Goal: Information Seeking & Learning: Learn about a topic

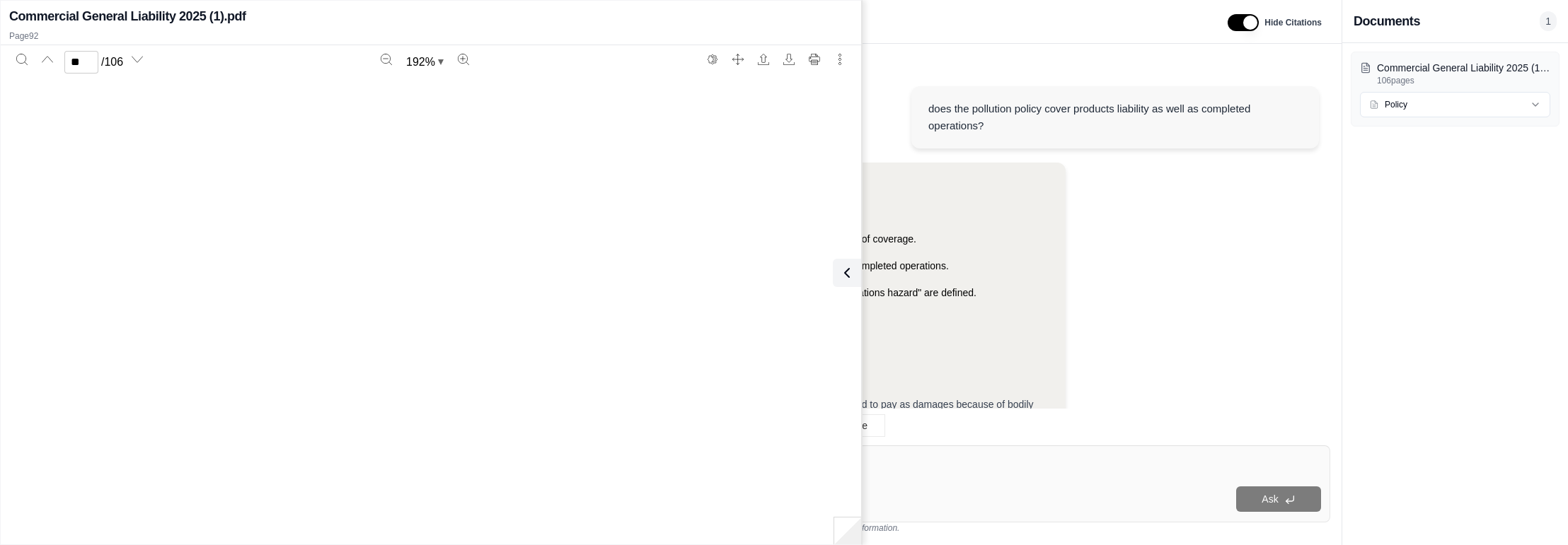
scroll to position [98335, 0]
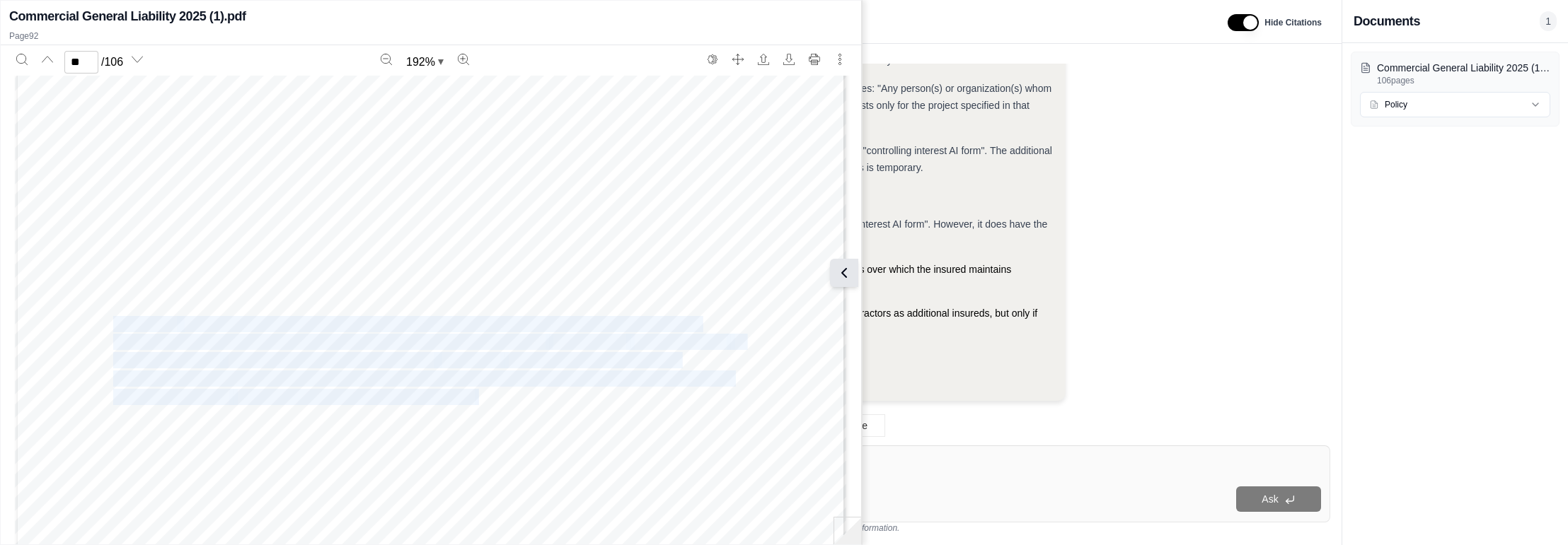
click at [848, 272] on icon at bounding box center [844, 273] width 17 height 17
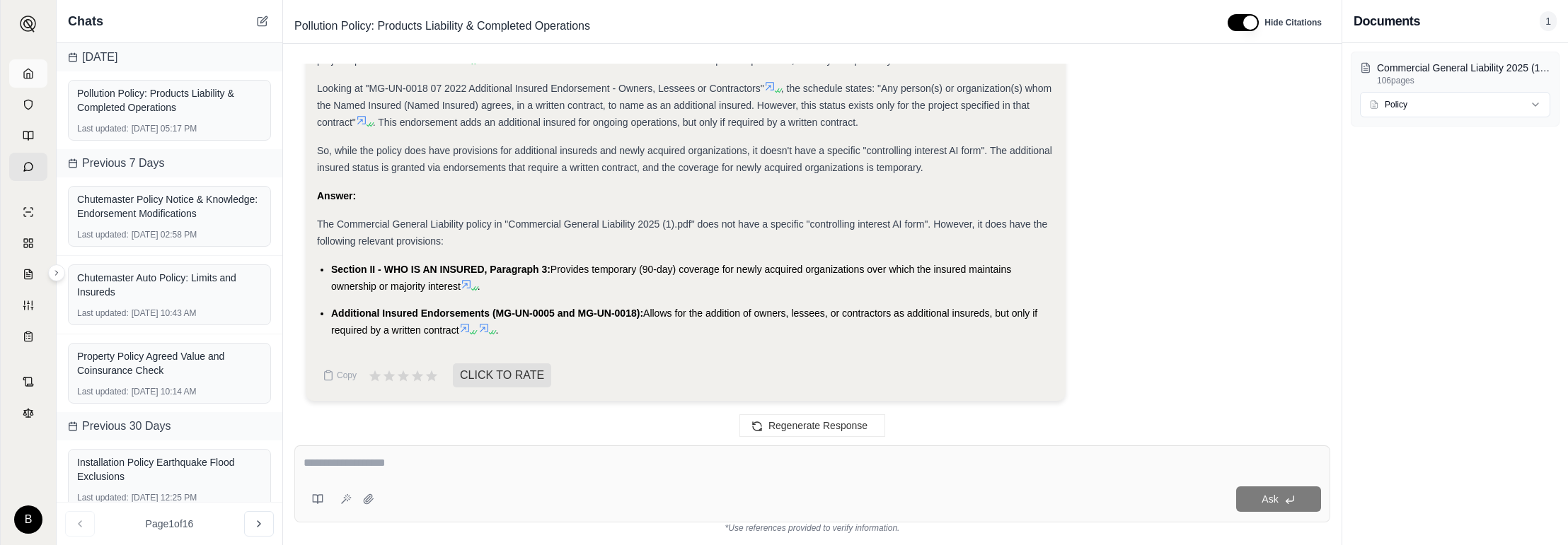
click at [25, 71] on icon at bounding box center [28, 73] width 9 height 10
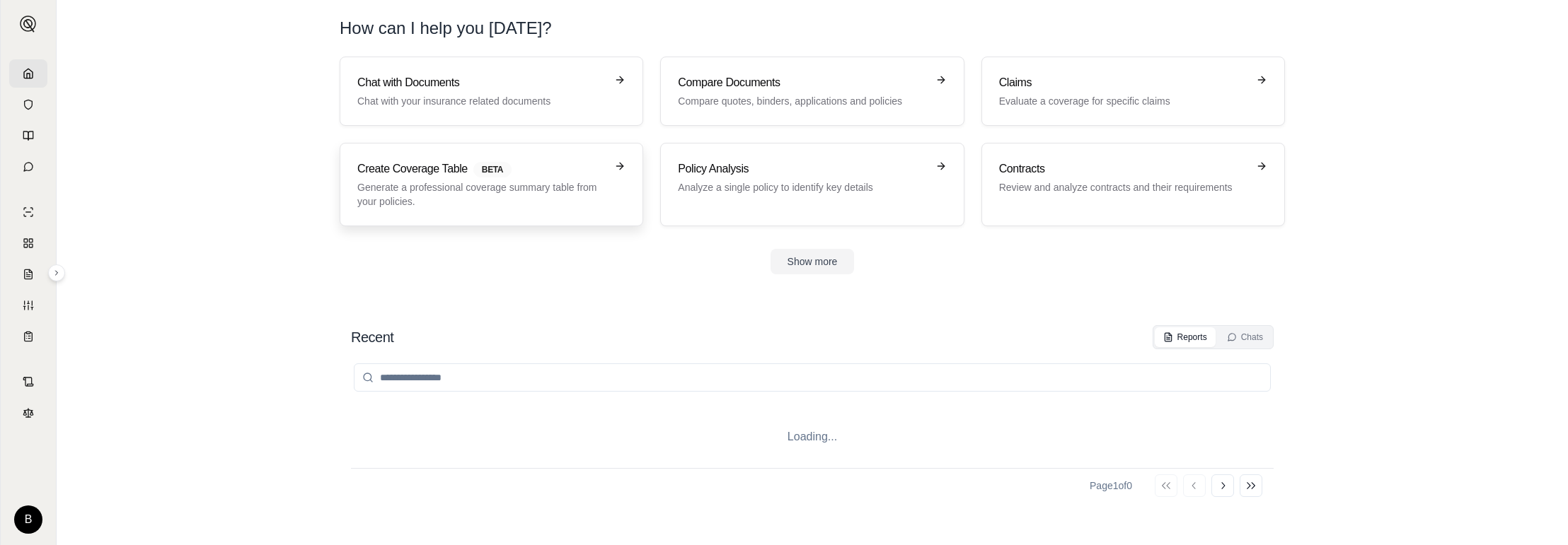
click at [445, 179] on div "Create Coverage Table BETA Generate a professional coverage summary table from …" at bounding box center [482, 185] width 248 height 48
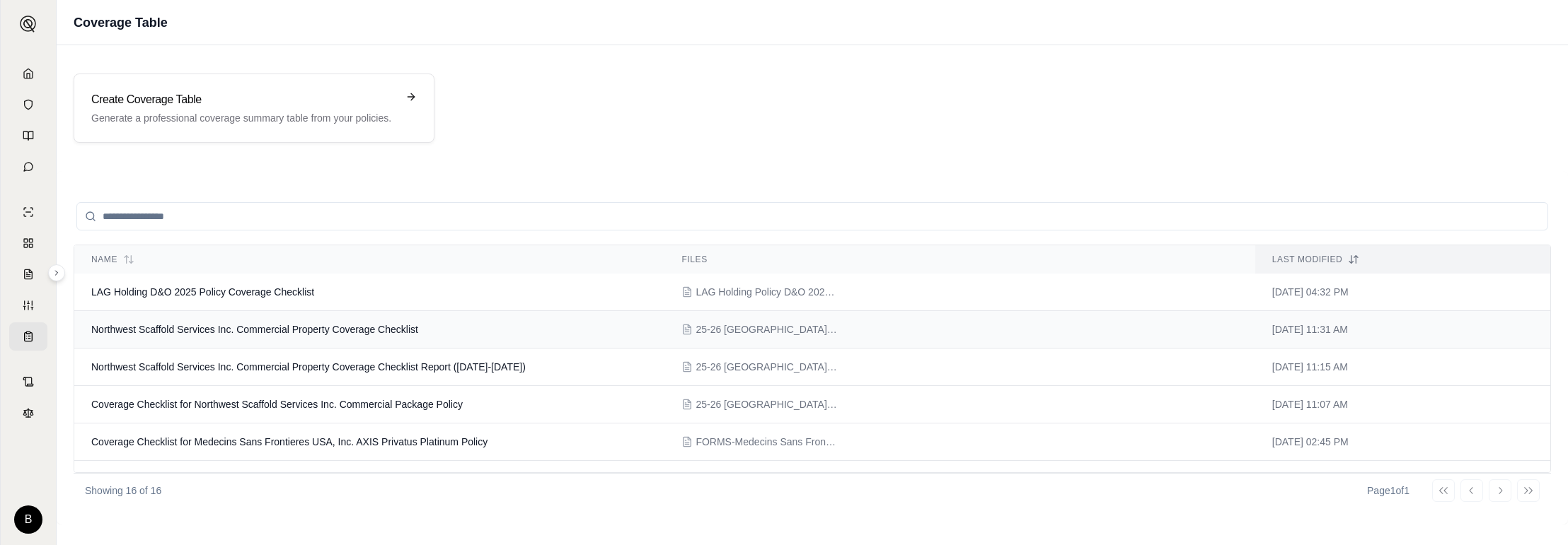
scroll to position [47, 0]
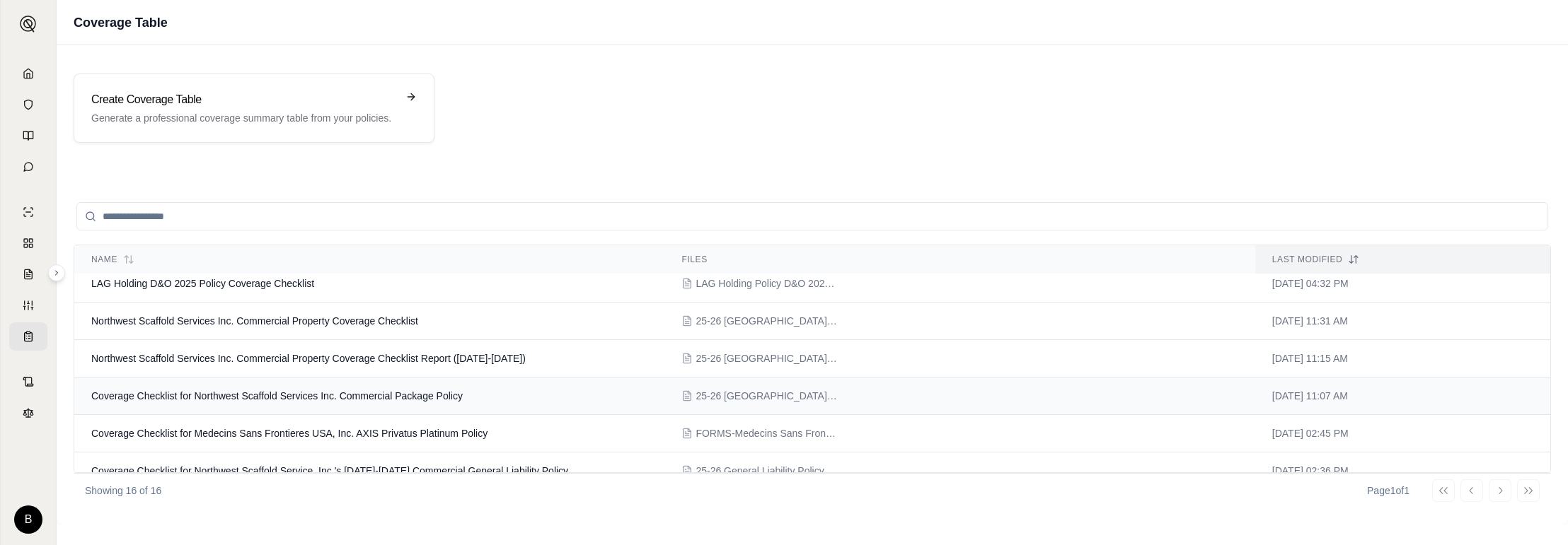
click at [251, 390] on span "Coverage Checklist for Northwest Scaffold Services Inc. Commercial Package Poli…" at bounding box center [277, 396] width 371 height 12
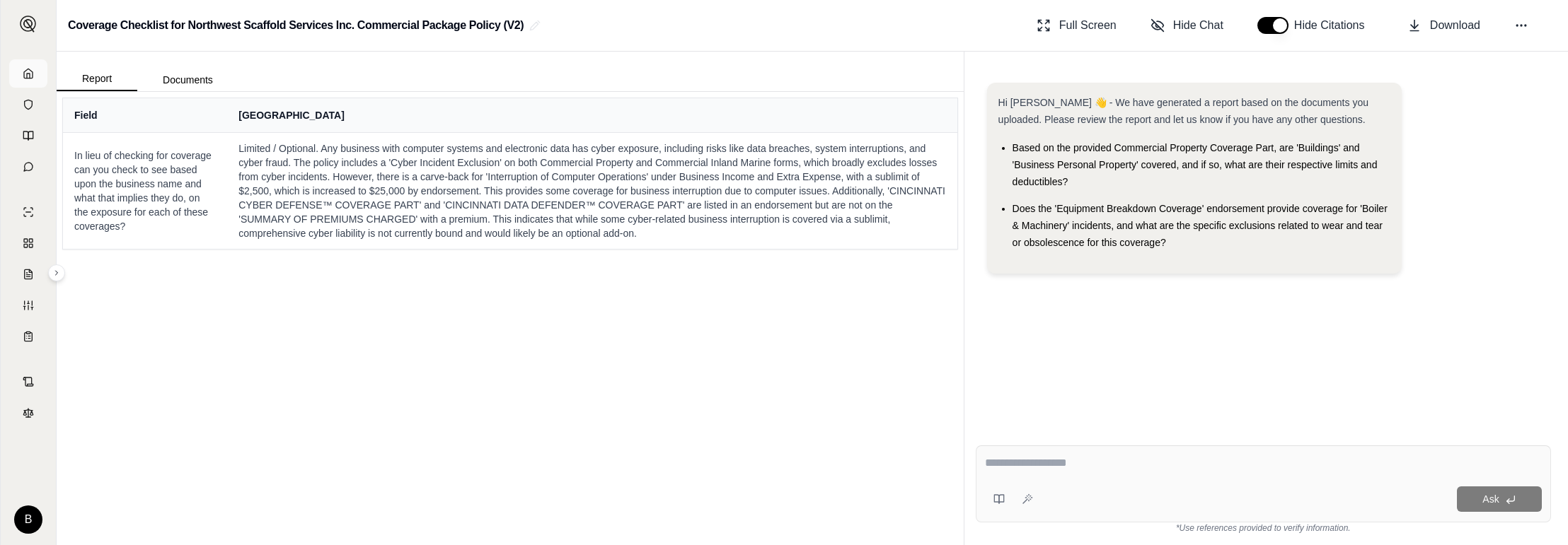
click at [21, 69] on link at bounding box center [29, 73] width 38 height 28
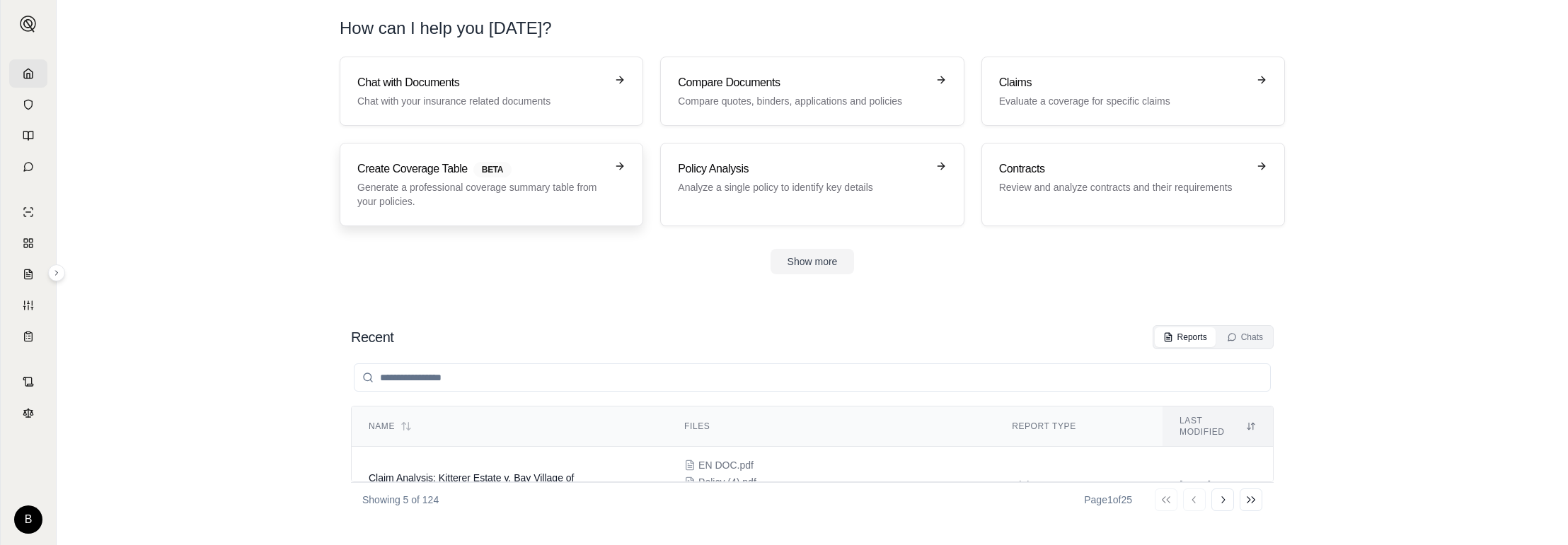
click at [561, 181] on p "Generate a professional coverage summary table from your policies." at bounding box center [482, 194] width 248 height 28
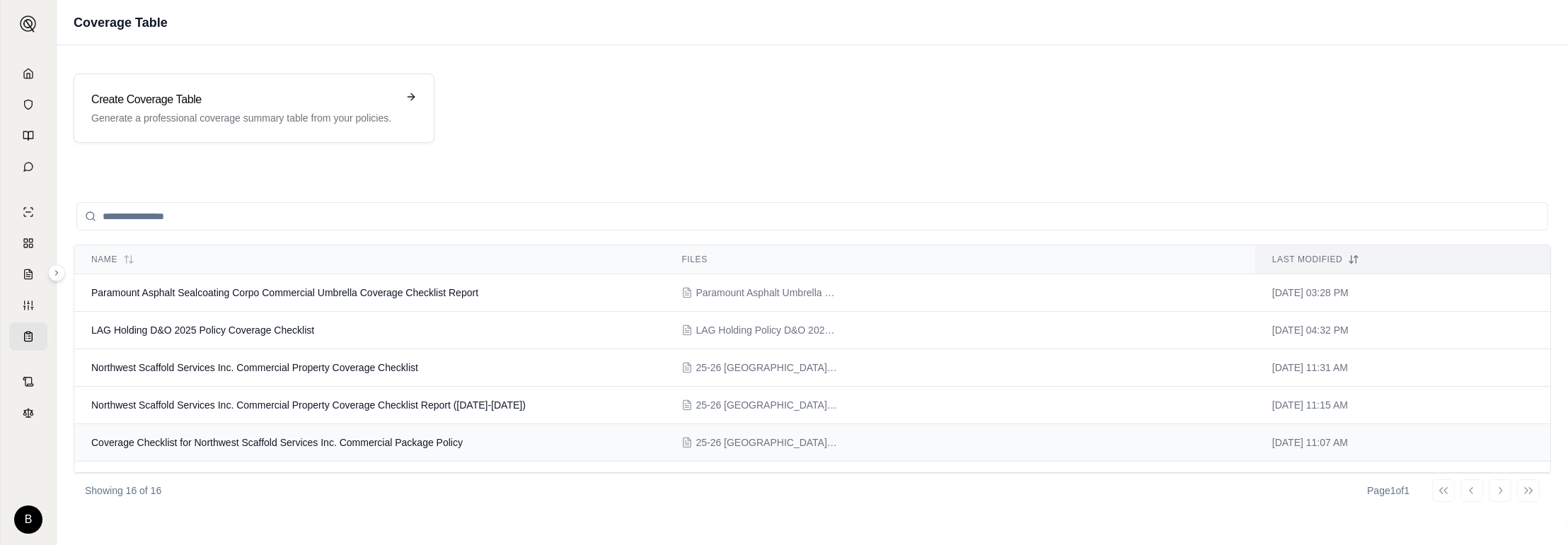
click at [383, 443] on span "Coverage Checklist for Northwest Scaffold Services Inc. Commercial Package Poli…" at bounding box center [277, 443] width 371 height 12
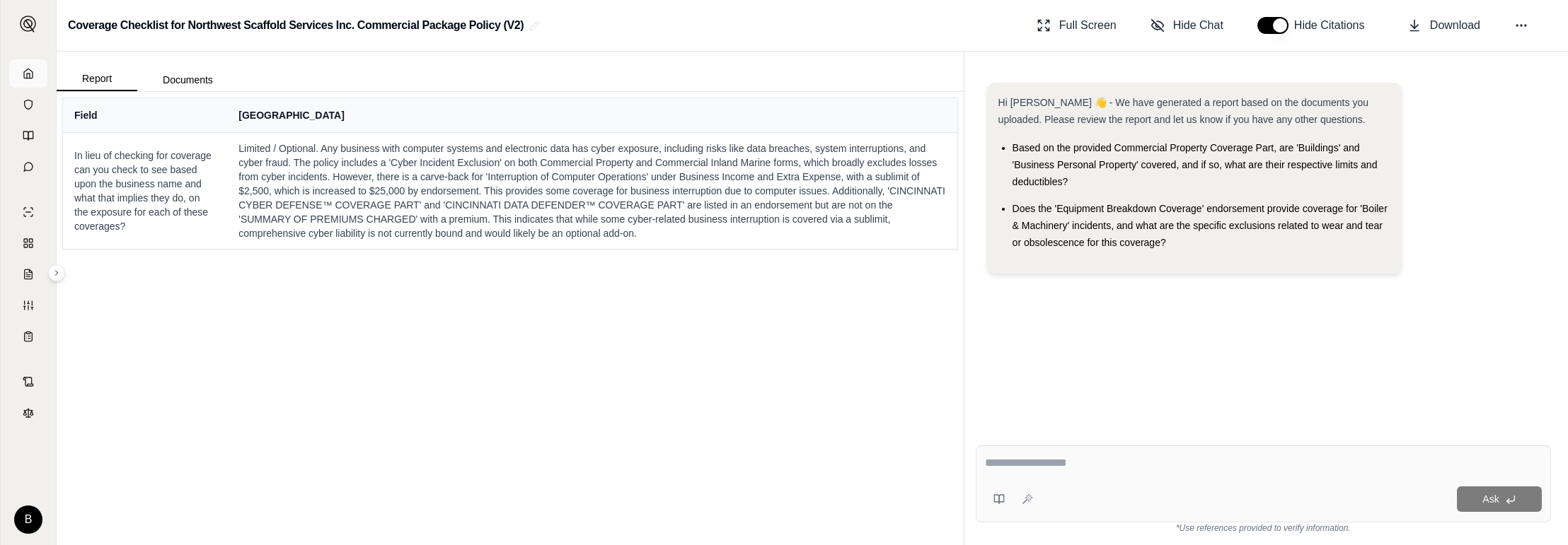
click at [32, 73] on icon at bounding box center [28, 73] width 9 height 10
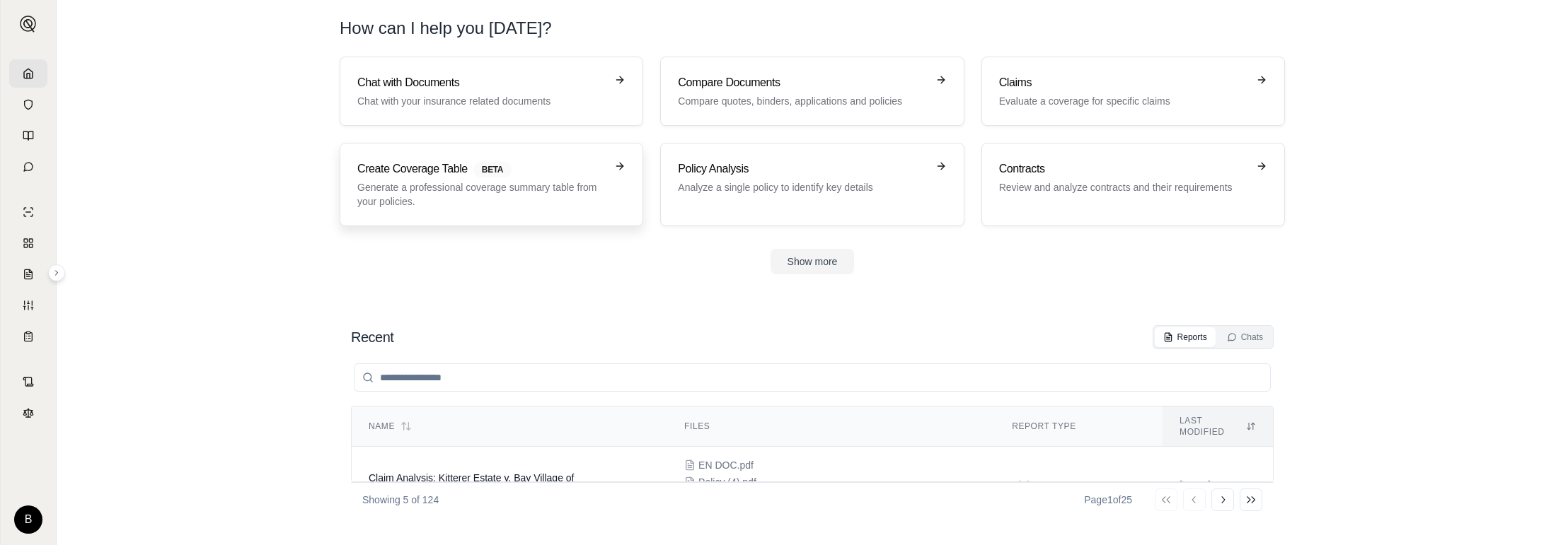
click at [452, 170] on h3 "Create Coverage Table BETA" at bounding box center [482, 169] width 248 height 17
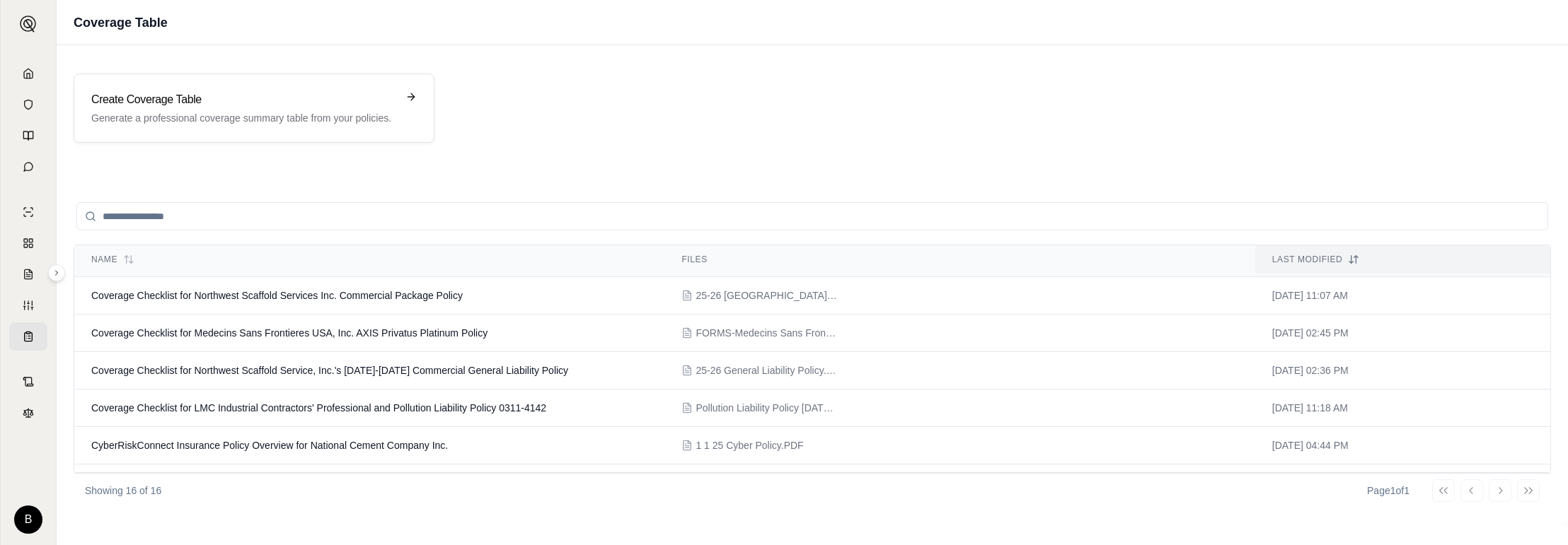
scroll to position [148, 0]
click at [278, 371] on span "Coverage Checklist for Northwest Scaffold Service, Inc.'s [DATE]-[DATE] Commerc…" at bounding box center [330, 370] width 477 height 12
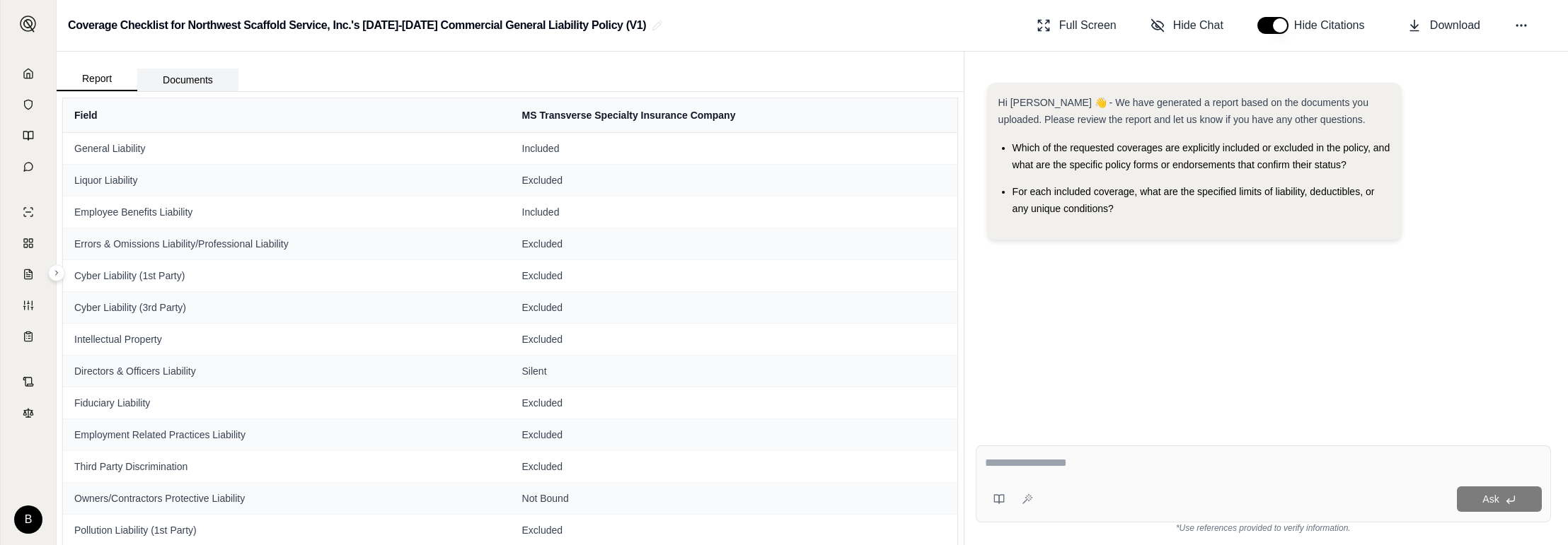
click at [202, 85] on button "Documents" at bounding box center [187, 80] width 101 height 23
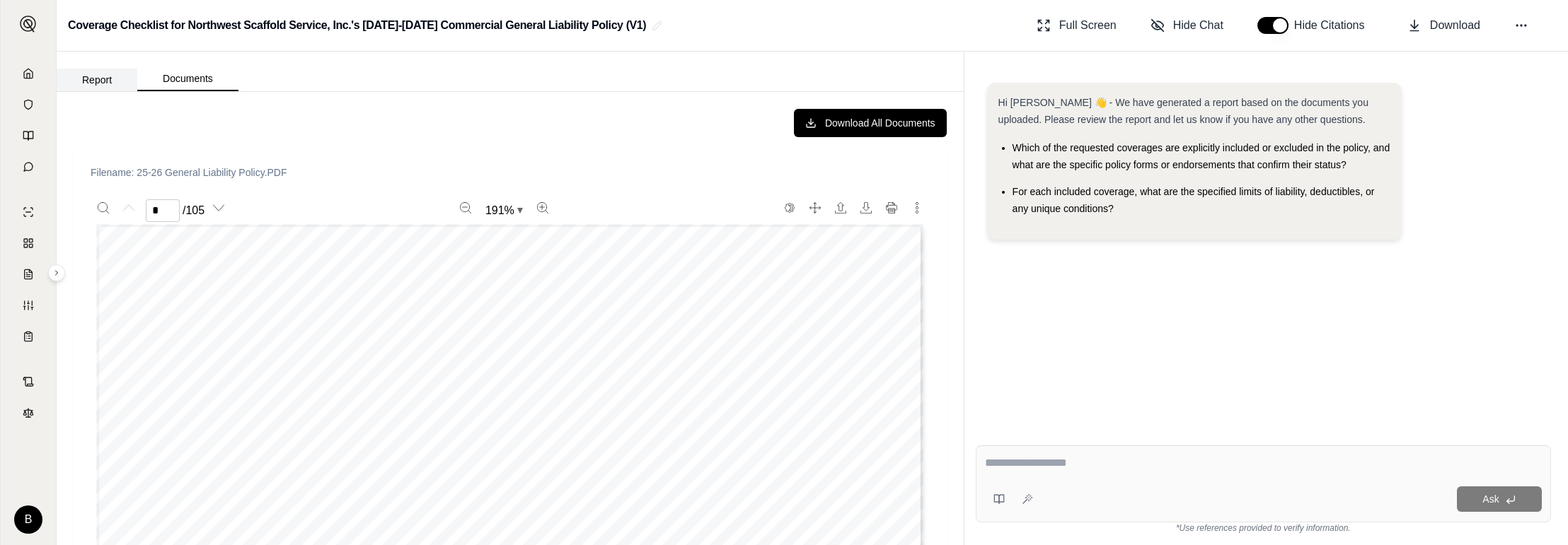
click at [92, 75] on button "Report" at bounding box center [97, 80] width 81 height 23
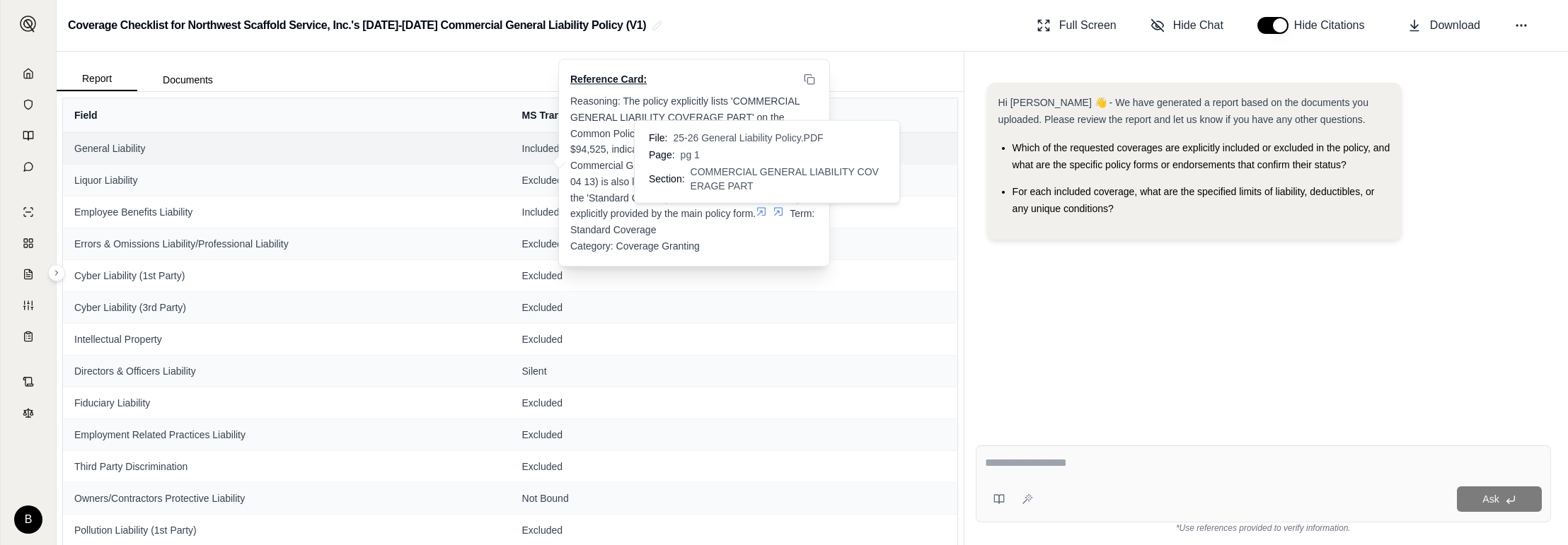
click at [767, 213] on icon at bounding box center [761, 212] width 12 height 12
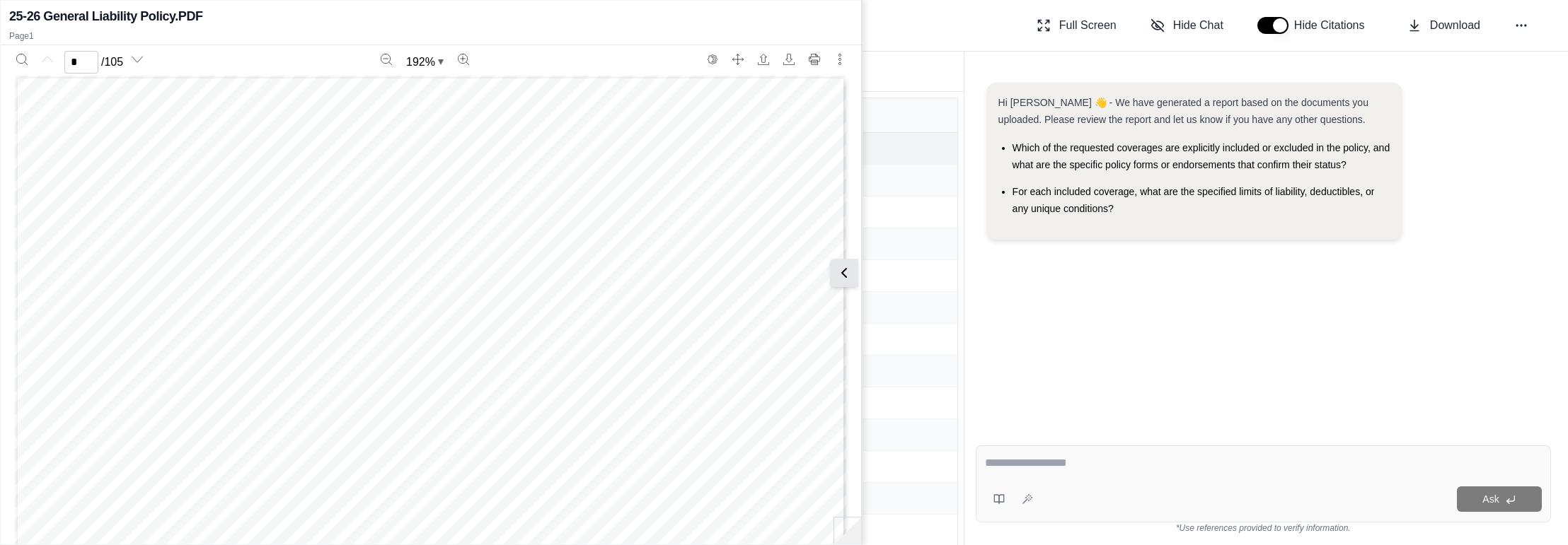
click at [843, 271] on icon at bounding box center [844, 273] width 4 height 9
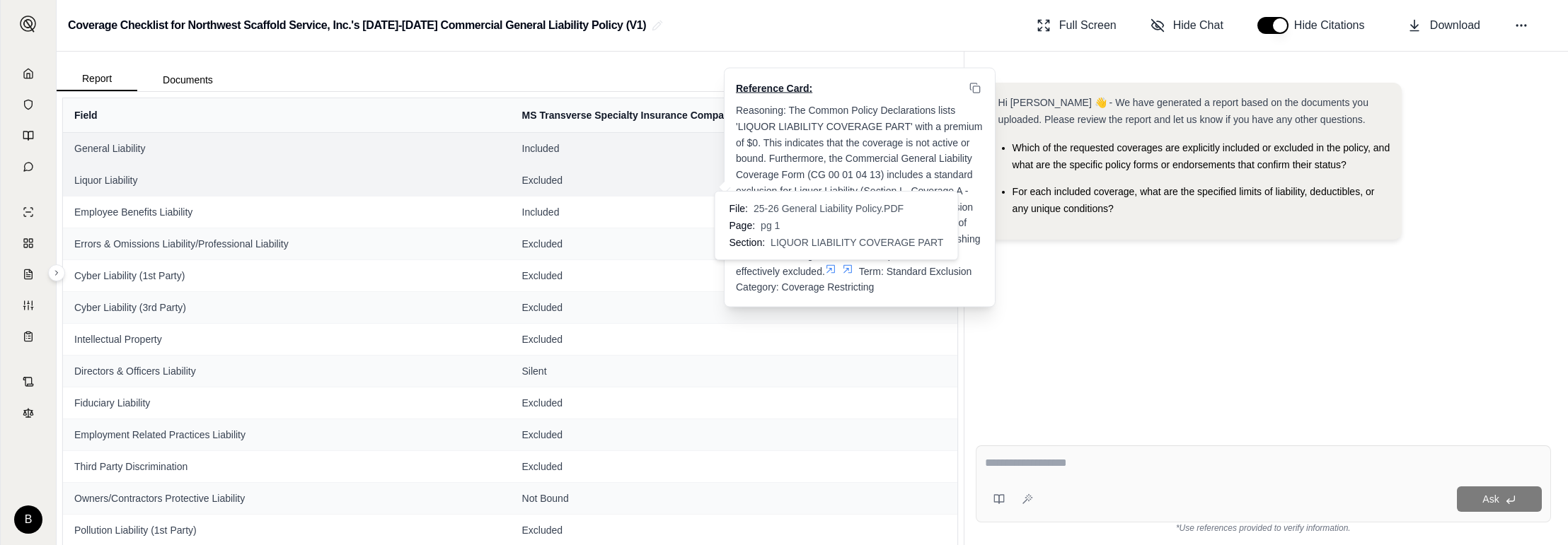
click at [830, 264] on icon at bounding box center [831, 268] width 9 height 9
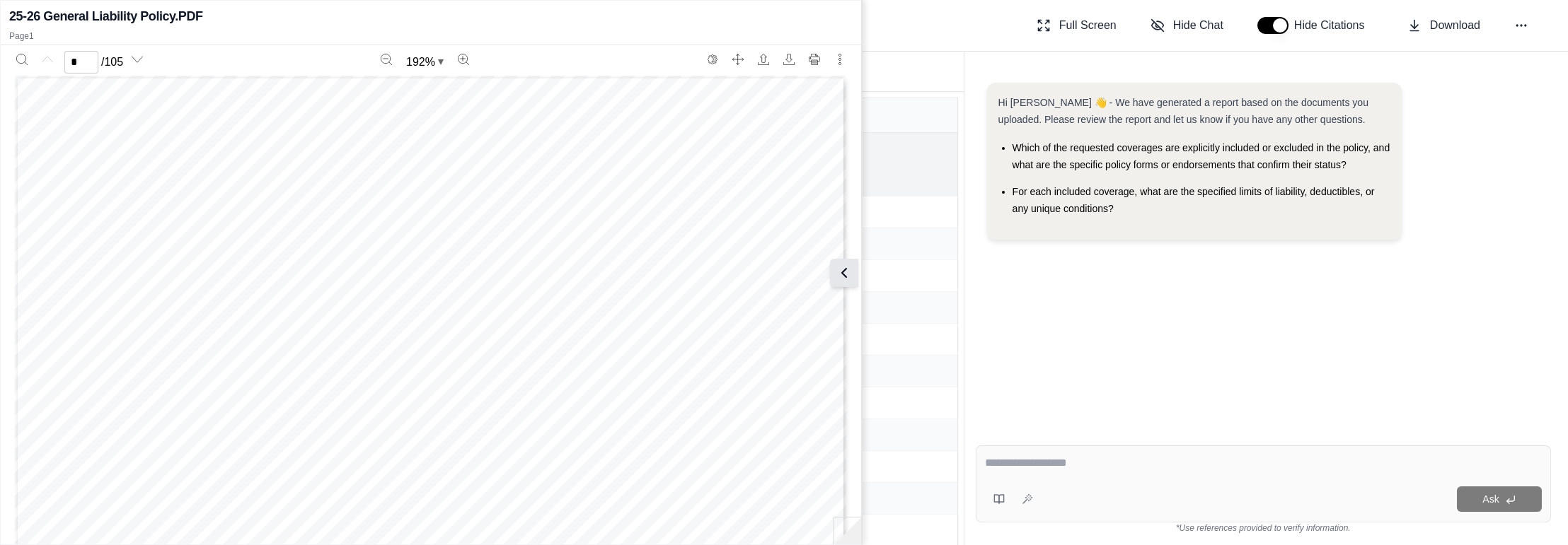
click at [848, 269] on icon at bounding box center [844, 273] width 17 height 17
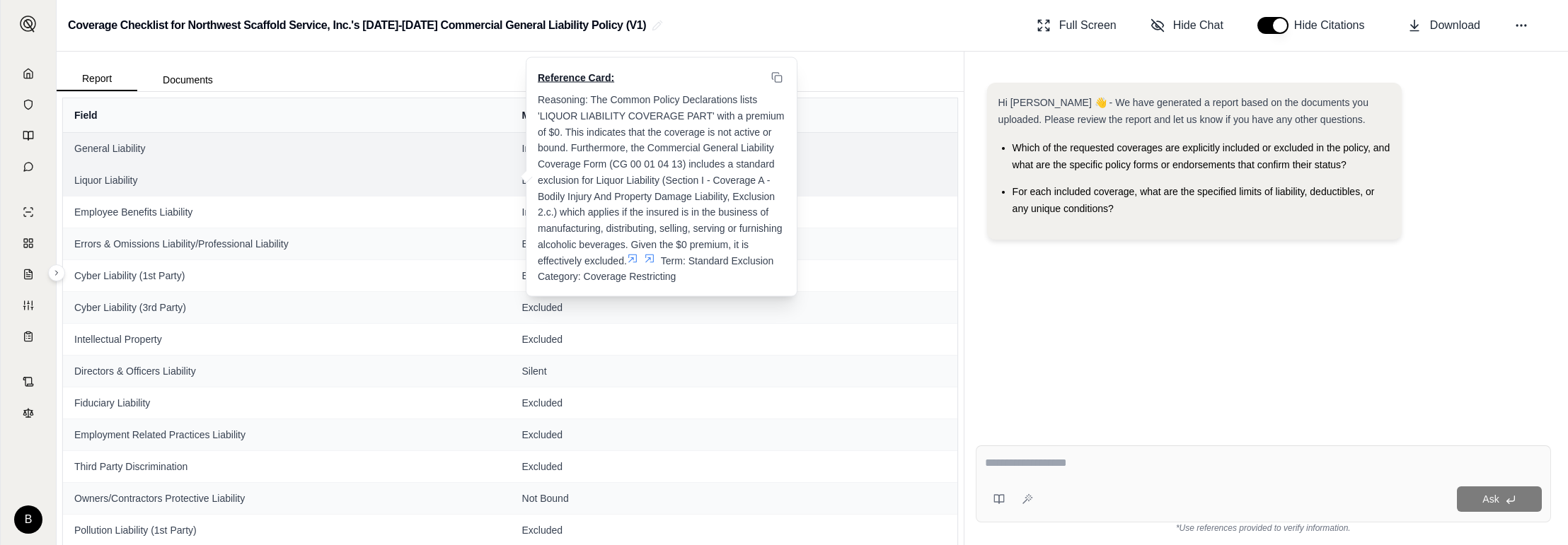
click at [656, 256] on div "Reasoning: The Common Policy Declarations lists 'LIQUOR LIABILITY COVERAGE PART…" at bounding box center [661, 188] width 248 height 193
click at [653, 253] on icon at bounding box center [650, 259] width 12 height 12
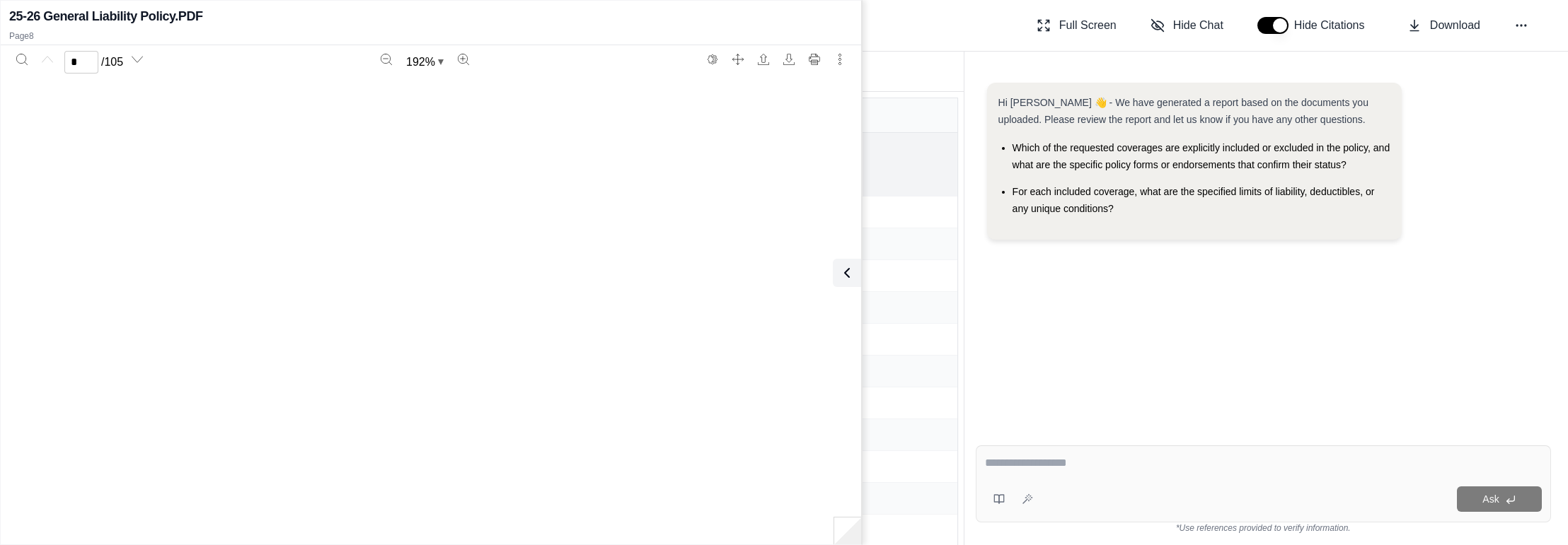
type input "*"
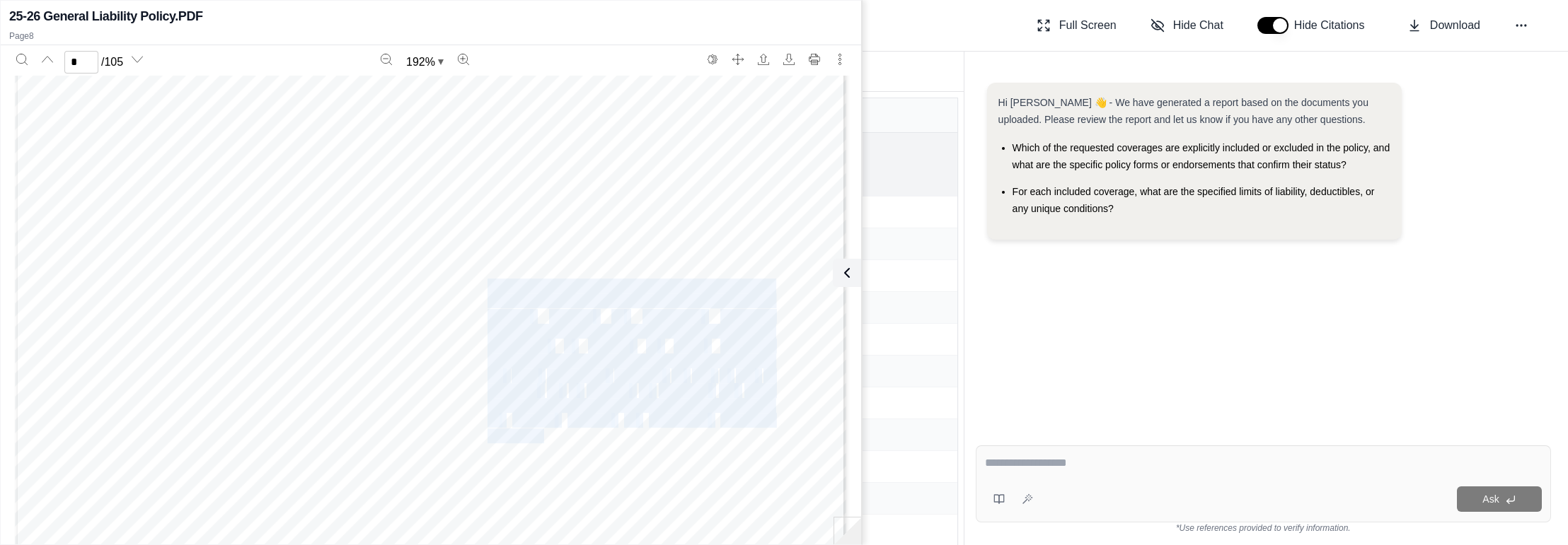
drag, startPoint x: 488, startPoint y: 284, endPoint x: 545, endPoint y: 435, distance: 161.4
click at [545, 435] on div "Page 2 of 16 © Insurance Services Office, Inc., 2012 CG 00 01 04 13 2. Exclusio…" at bounding box center [430, 490] width 832 height 1076
click at [853, 275] on button at bounding box center [843, 272] width 28 height 28
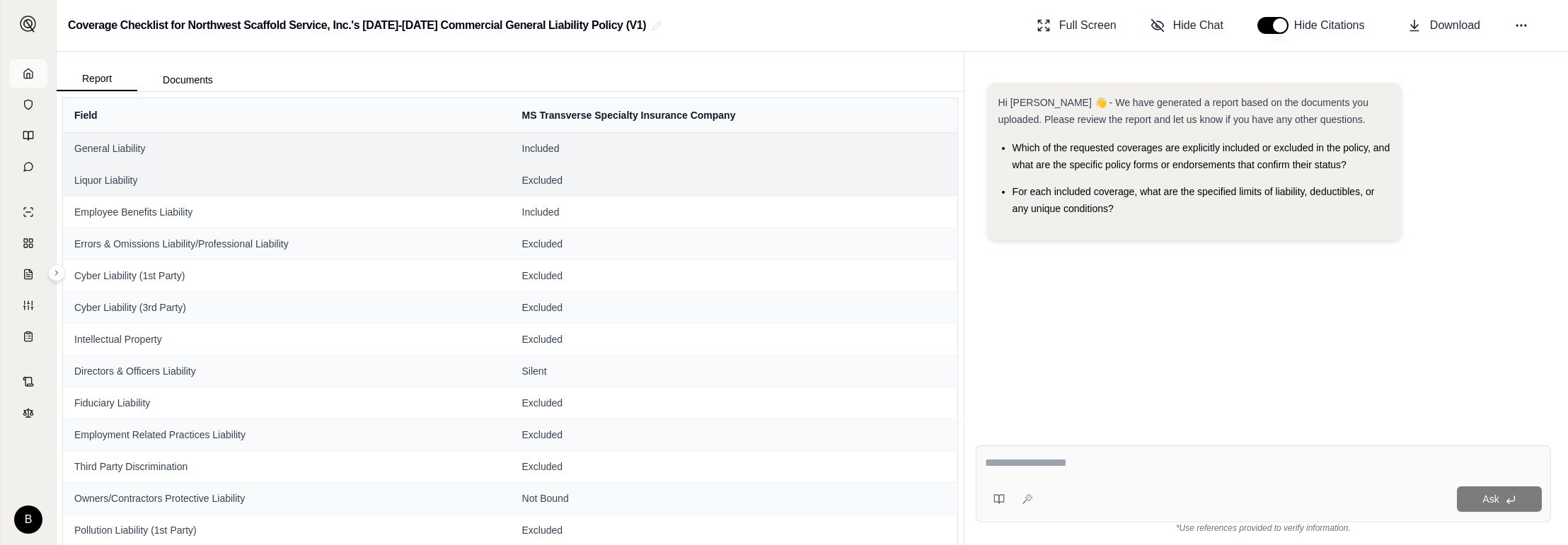
click at [27, 76] on polyline at bounding box center [28, 76] width 3 height 5
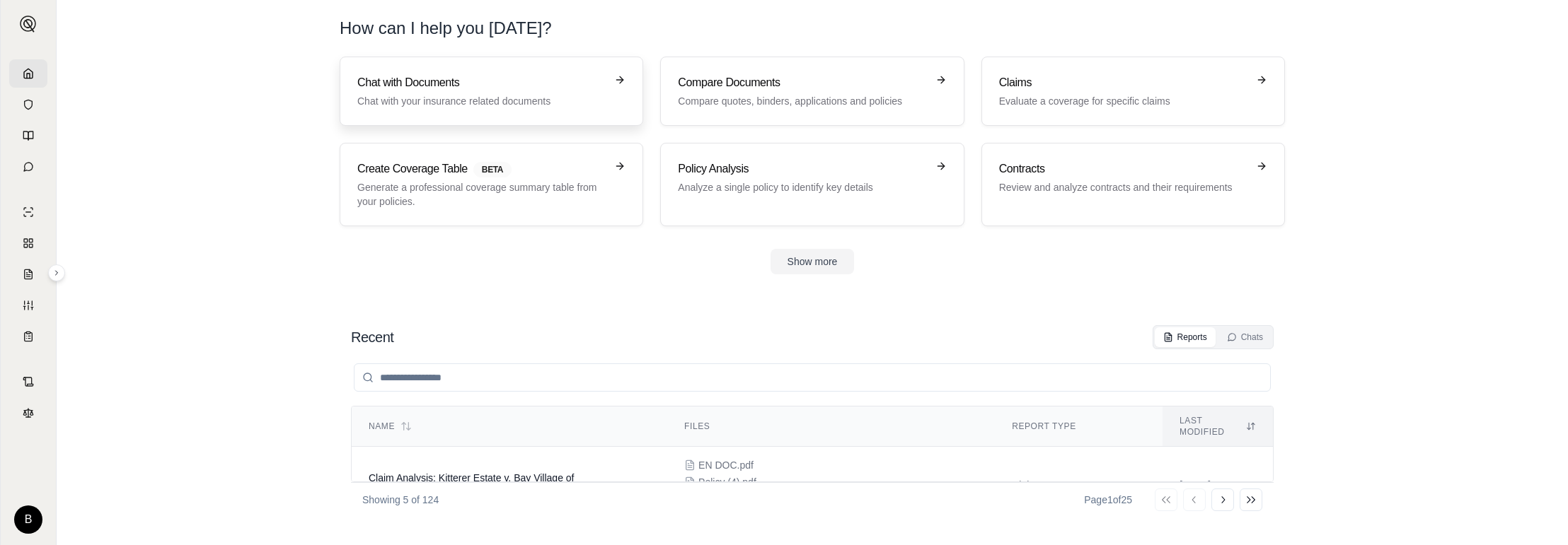
click at [408, 86] on h3 "Chat with Documents" at bounding box center [482, 83] width 248 height 17
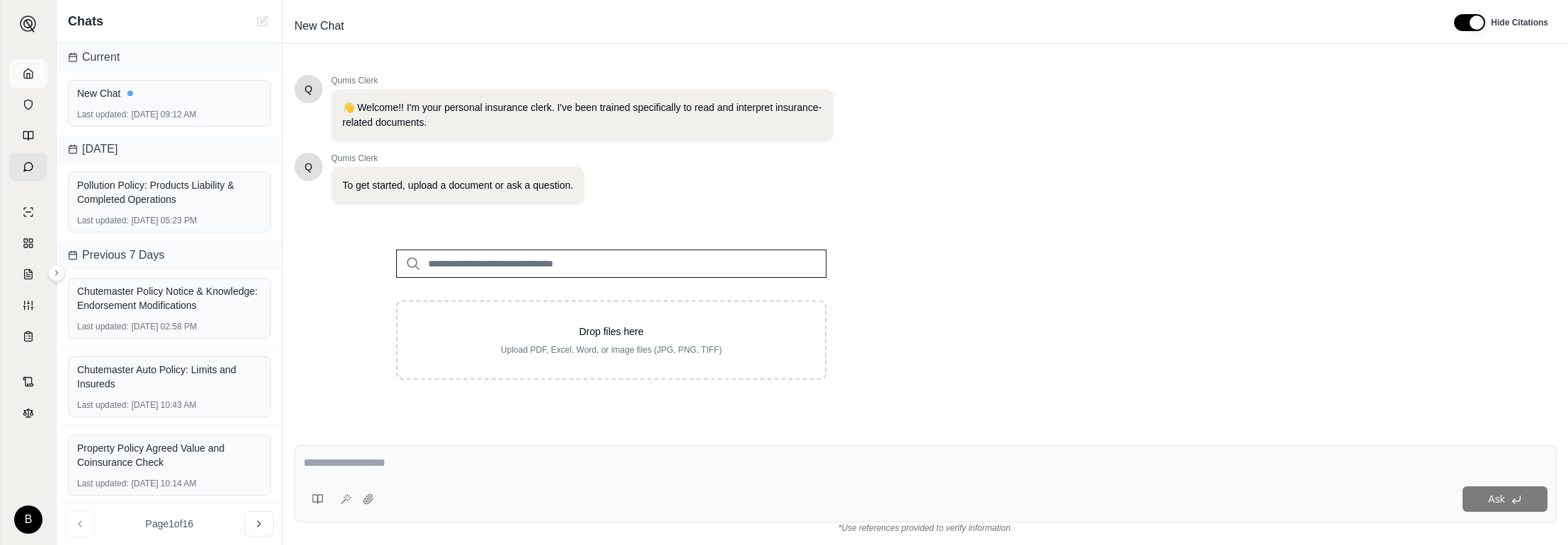
click at [28, 74] on polyline at bounding box center [28, 76] width 3 height 5
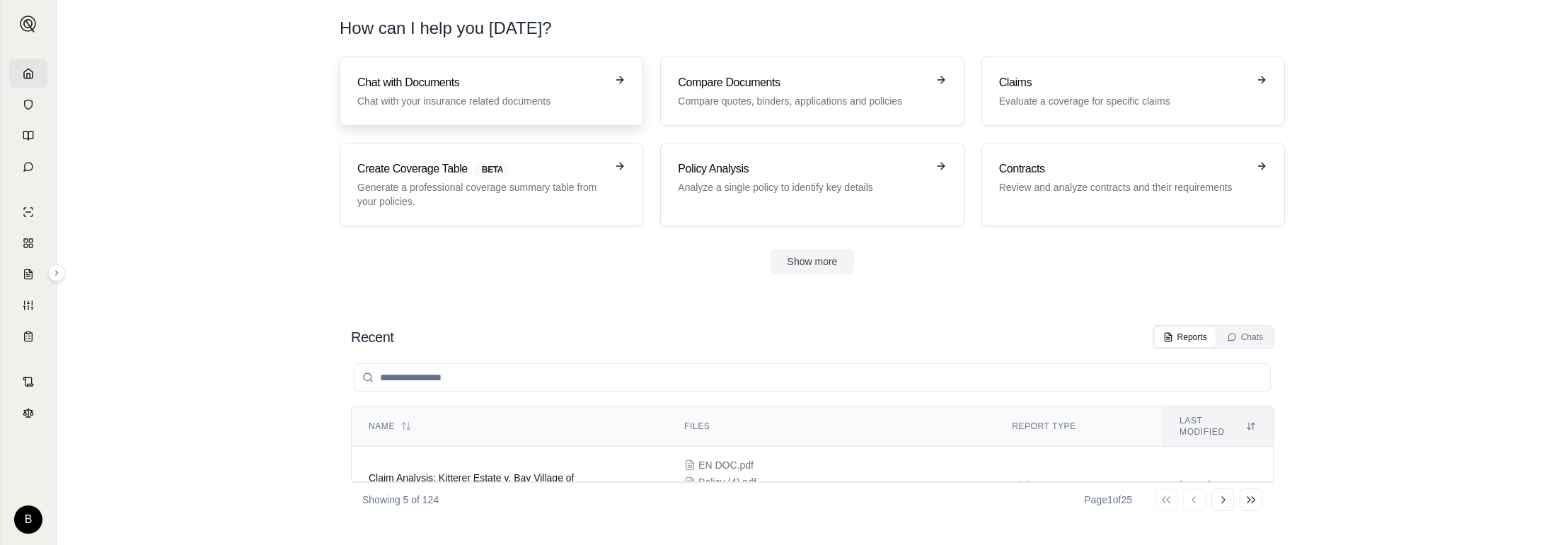
click at [462, 92] on div "Chat with Documents Chat with your insurance related documents" at bounding box center [482, 90] width 248 height 34
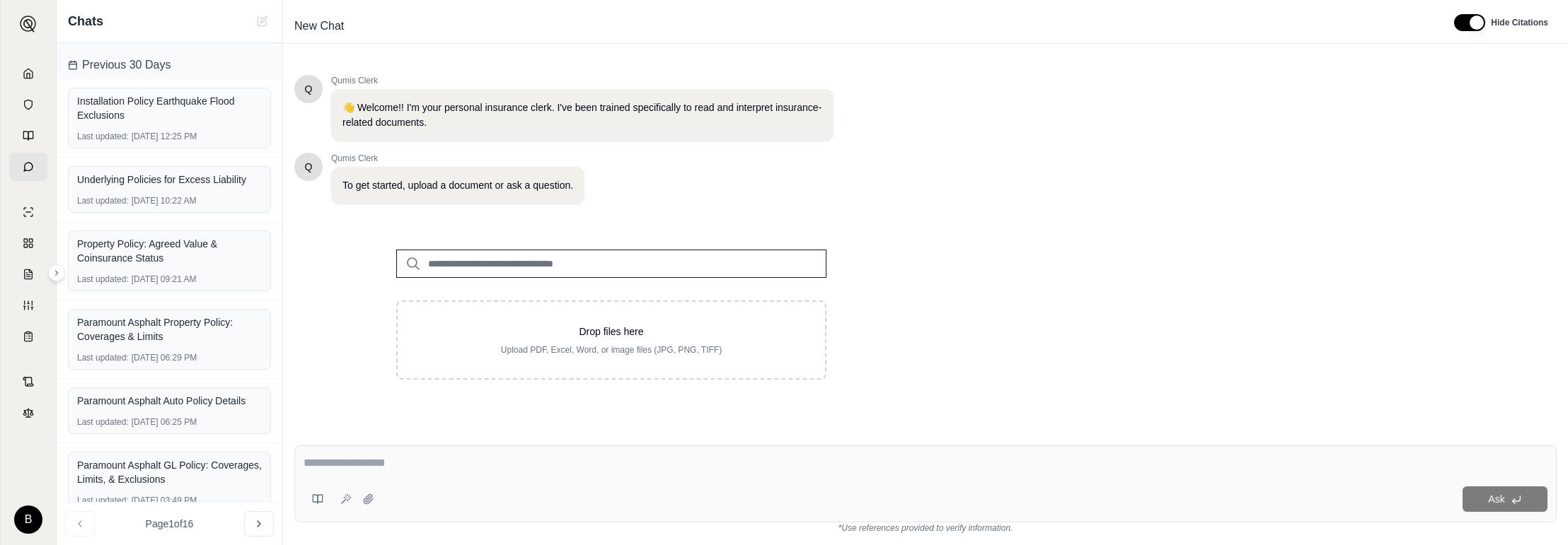
scroll to position [473, 0]
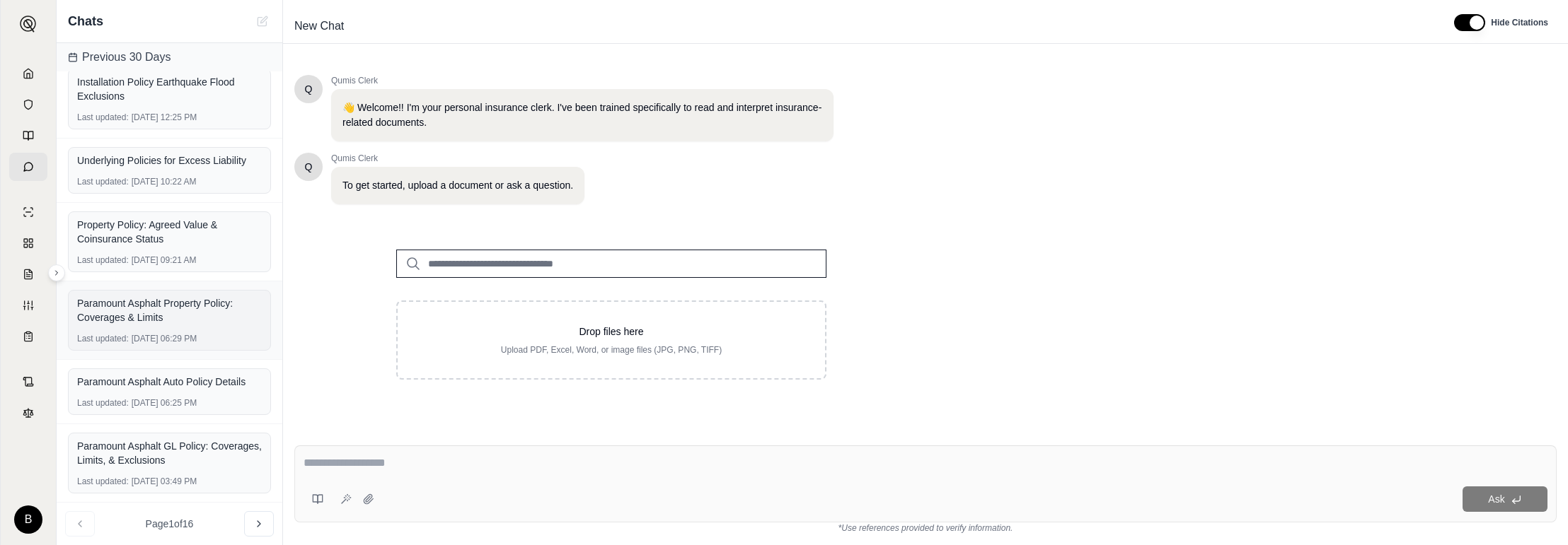
click at [184, 324] on div "Paramount Asphalt Property Policy: Coverages & Limits" at bounding box center [169, 310] width 185 height 28
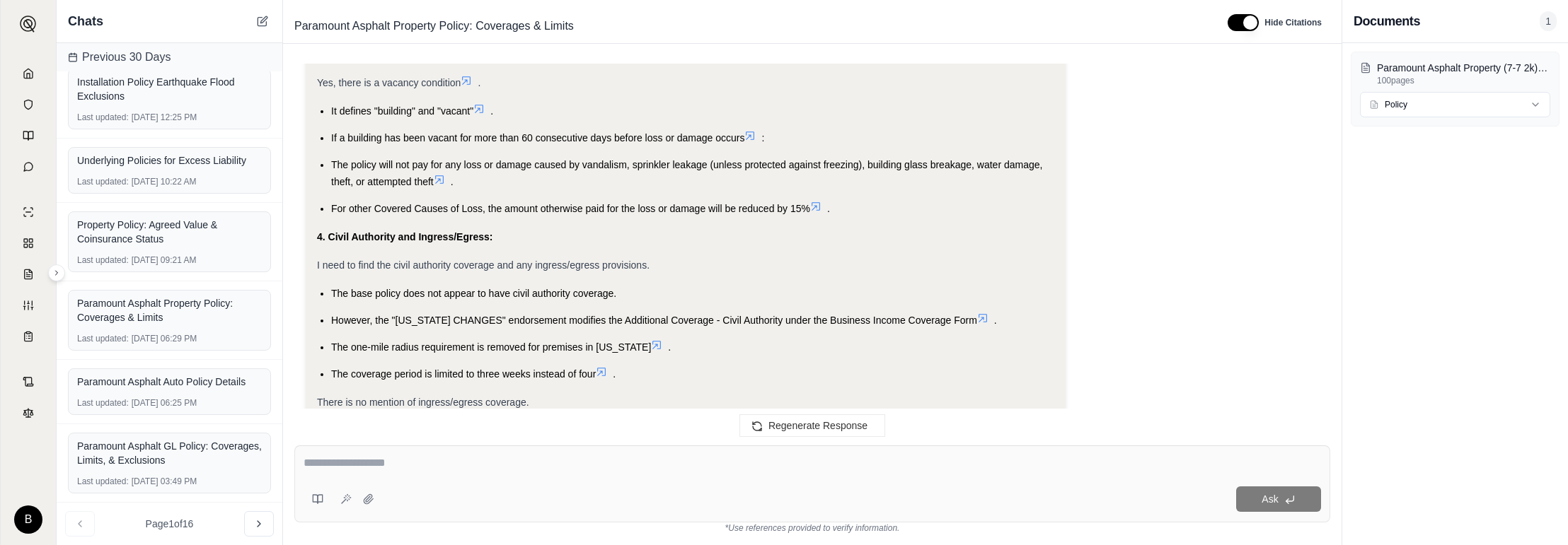
scroll to position [6321, 0]
